Goal: Complete application form

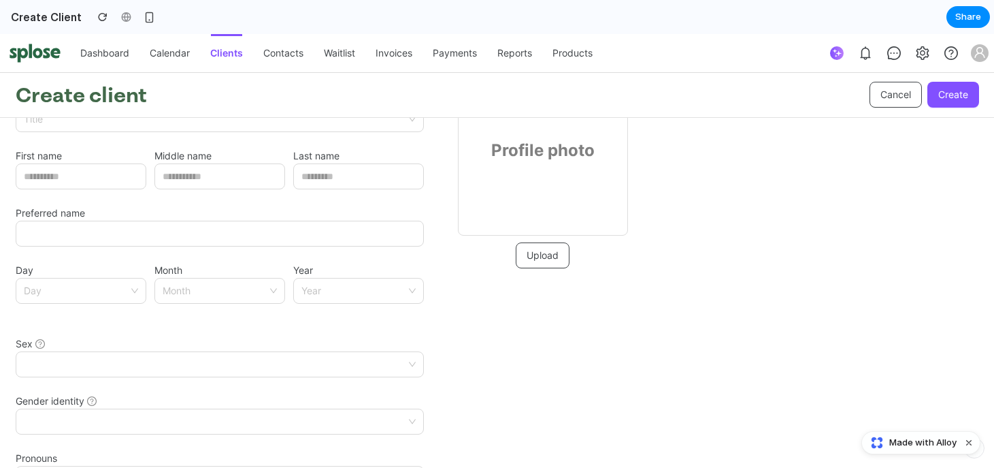
scroll to position [91, 0]
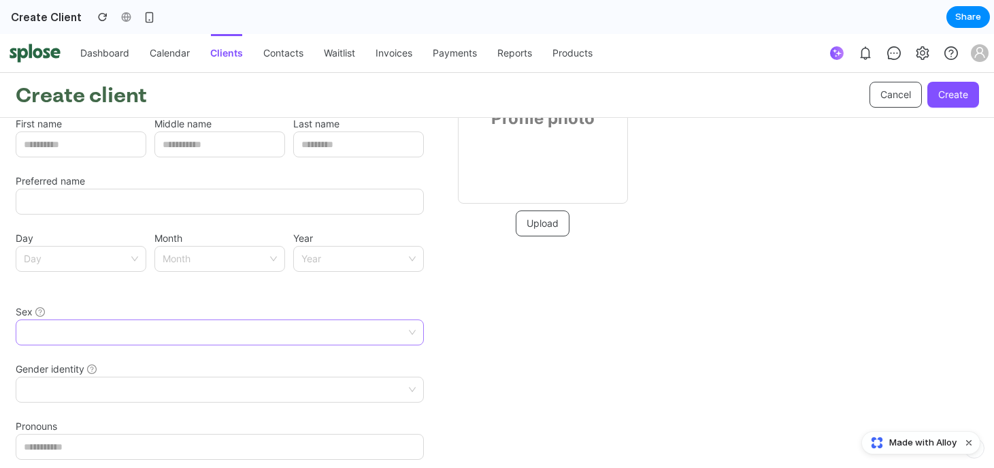
click at [411, 331] on div at bounding box center [220, 332] width 408 height 26
click at [413, 336] on div at bounding box center [220, 332] width 408 height 26
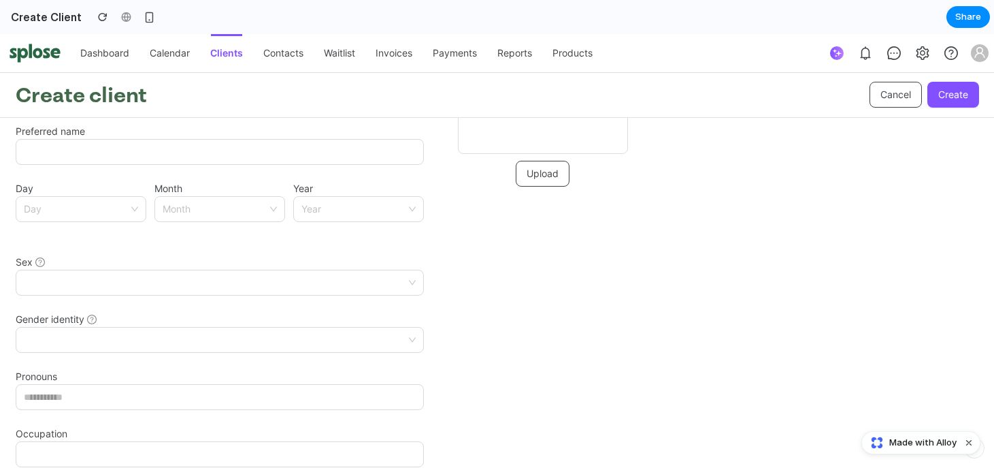
scroll to position [152, 0]
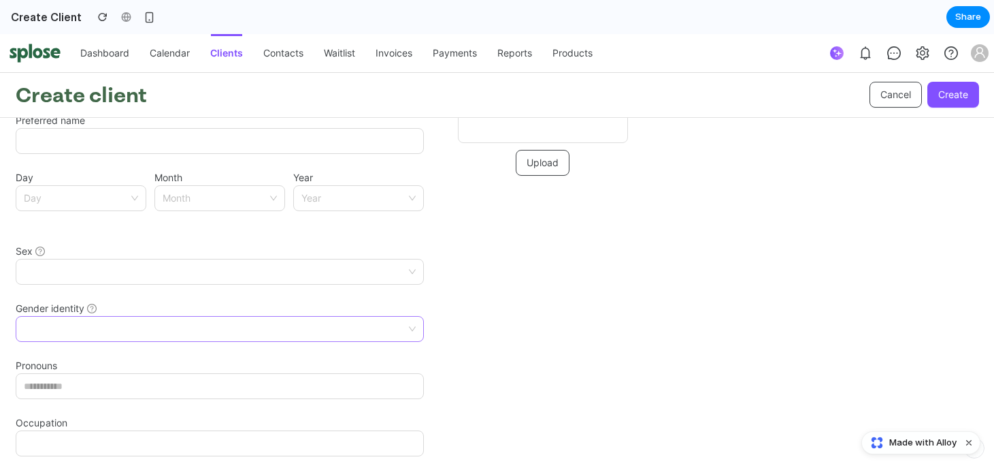
click at [340, 331] on span at bounding box center [216, 328] width 384 height 25
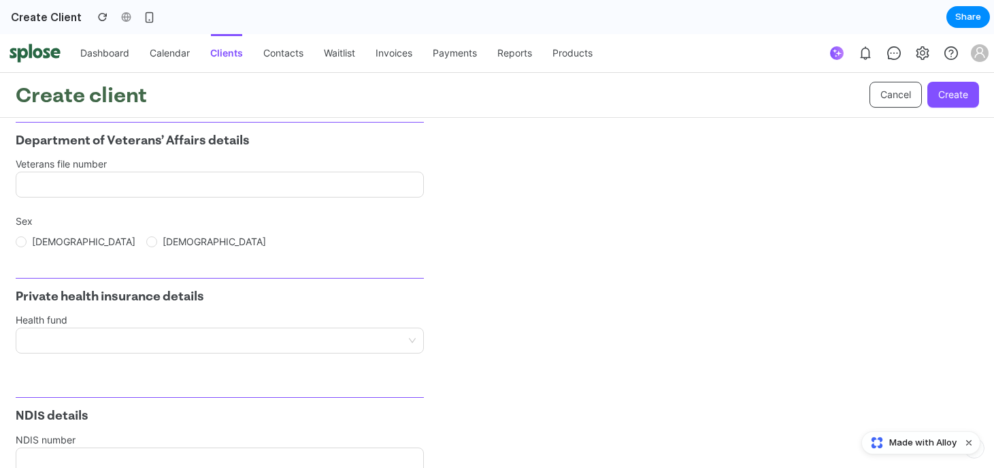
scroll to position [2134, 0]
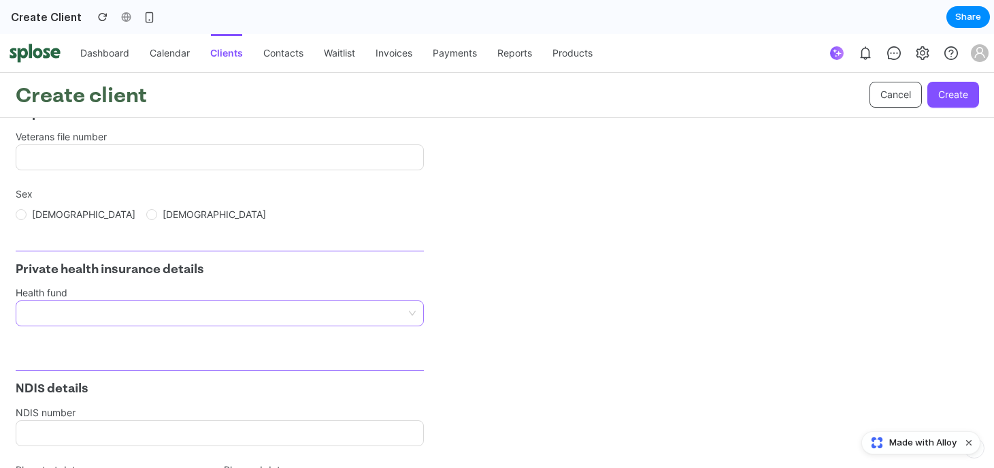
click at [315, 321] on input "search" at bounding box center [216, 313] width 384 height 25
click at [323, 320] on input "search" at bounding box center [216, 313] width 384 height 25
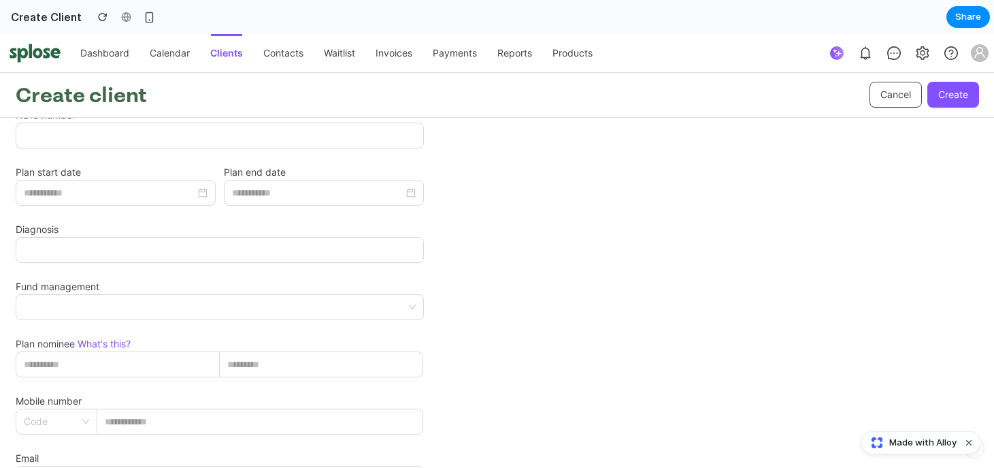
scroll to position [2205, 0]
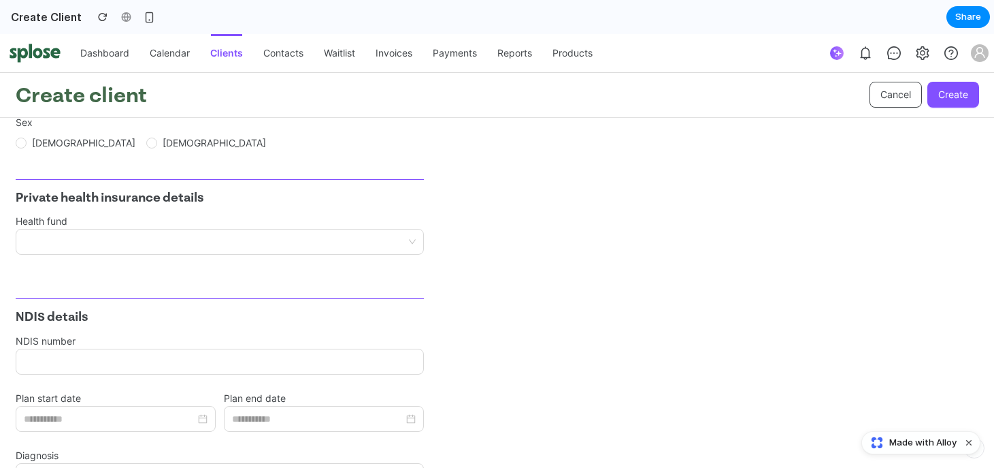
click at [265, 257] on div "Health fund" at bounding box center [220, 242] width 408 height 57
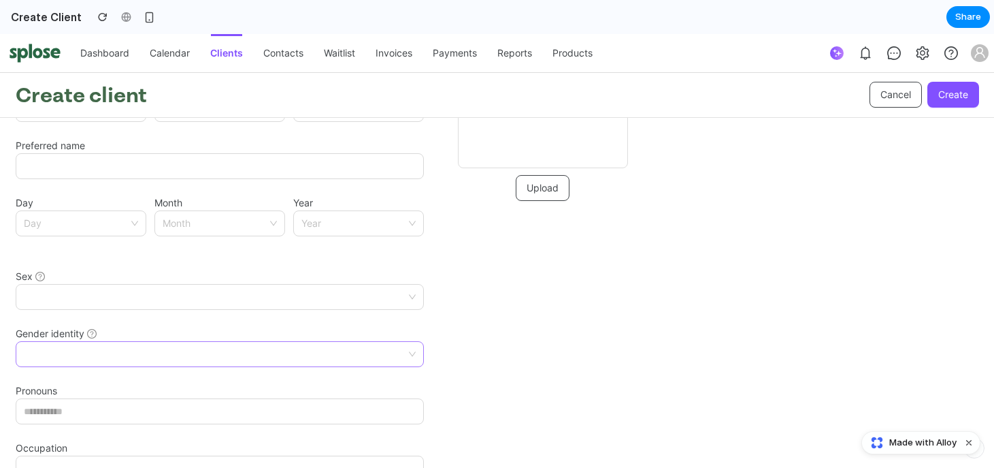
scroll to position [130, 0]
click at [40, 273] on icon at bounding box center [40, 273] width 10 height 10
